Goal: Information Seeking & Learning: Learn about a topic

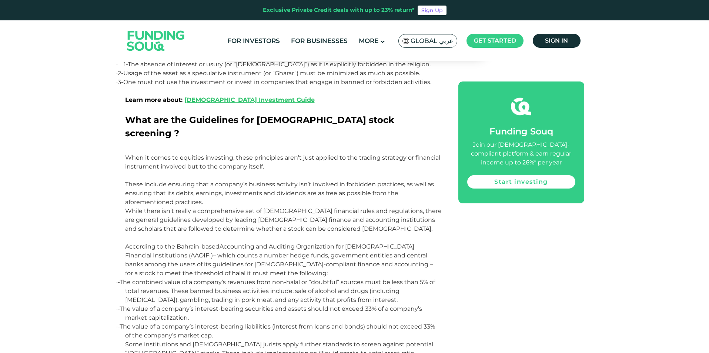
scroll to position [630, 0]
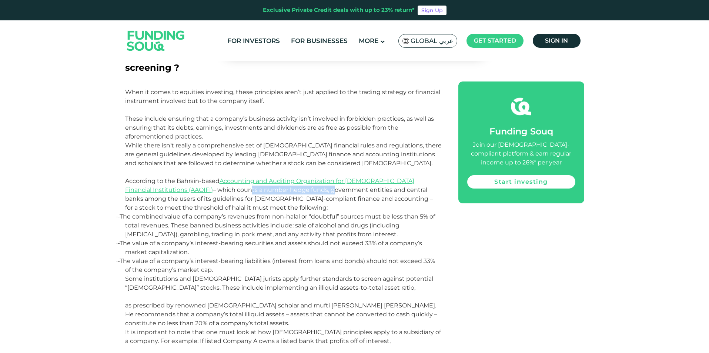
drag, startPoint x: 187, startPoint y: 177, endPoint x: 268, endPoint y: 177, distance: 81.5
click at [268, 186] on span "– which counts a number hedge funds, government entities and central banks amon…" at bounding box center [279, 198] width 308 height 25
click at [260, 216] on p "· - The combined value of a company’s revenues from non-halal or “doubtful” sou…" at bounding box center [283, 225] width 317 height 27
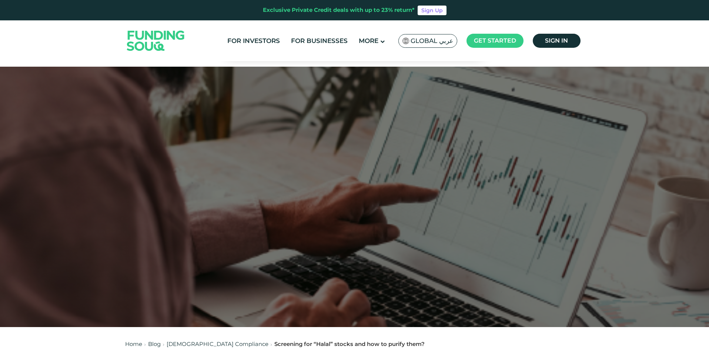
scroll to position [259, 0]
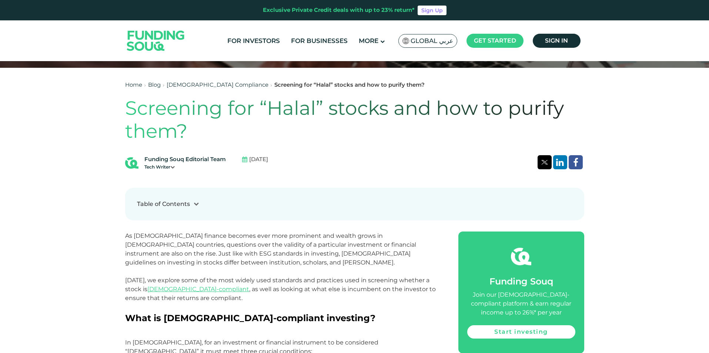
click at [155, 129] on h1 "Screening for “Halal” stocks and how to purify them?" at bounding box center [354, 120] width 459 height 46
click at [400, 170] on div "Funding Souq Editorial Team Tech Writer [DATE]" at bounding box center [354, 162] width 459 height 15
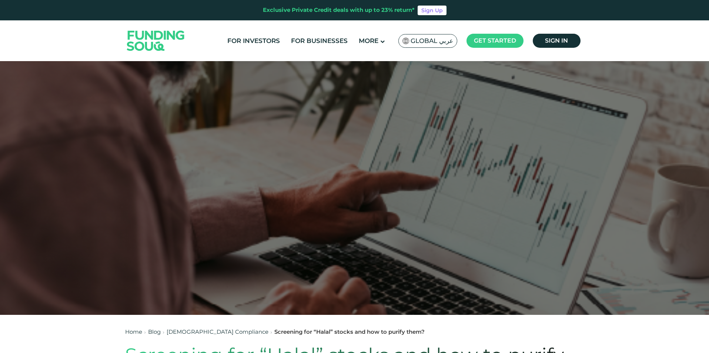
scroll to position [0, 0]
